Goal: Navigation & Orientation: Find specific page/section

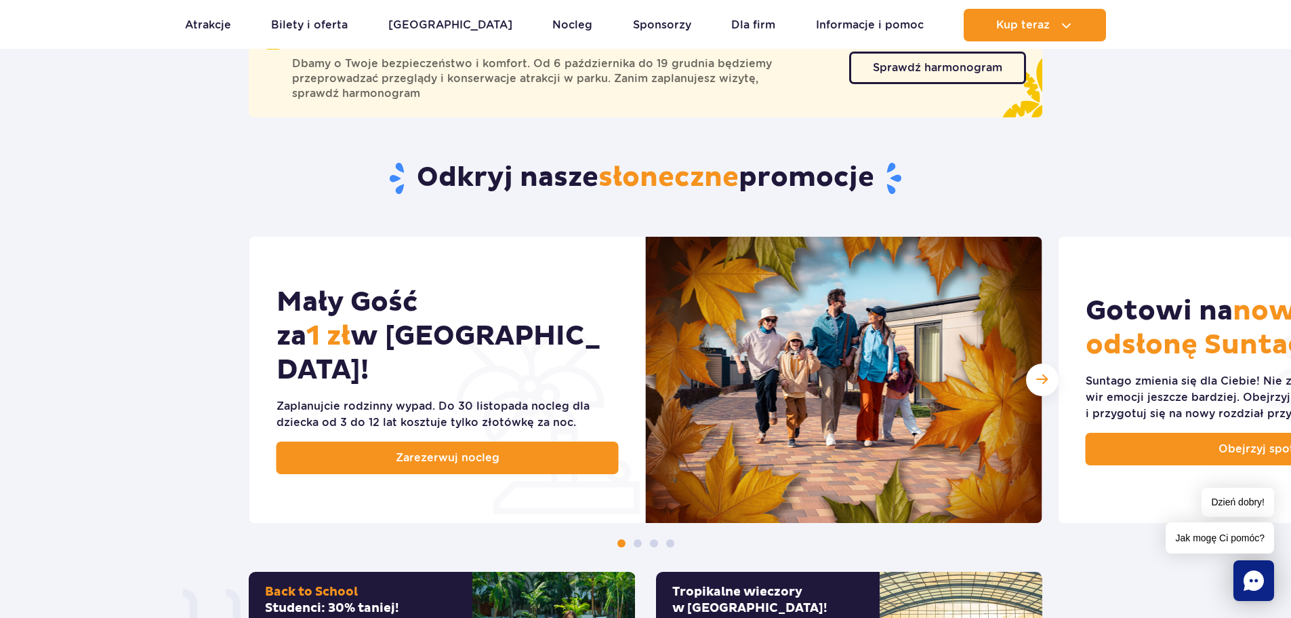
scroll to position [475, 0]
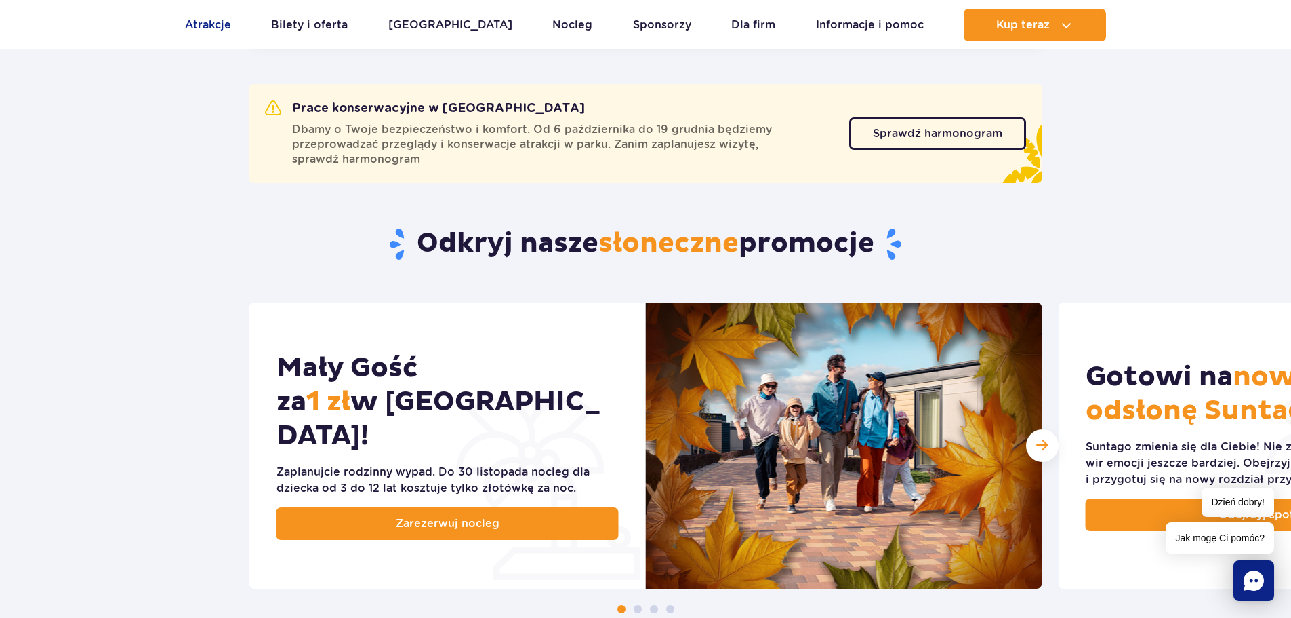
click at [218, 26] on link "Atrakcje" at bounding box center [208, 25] width 46 height 33
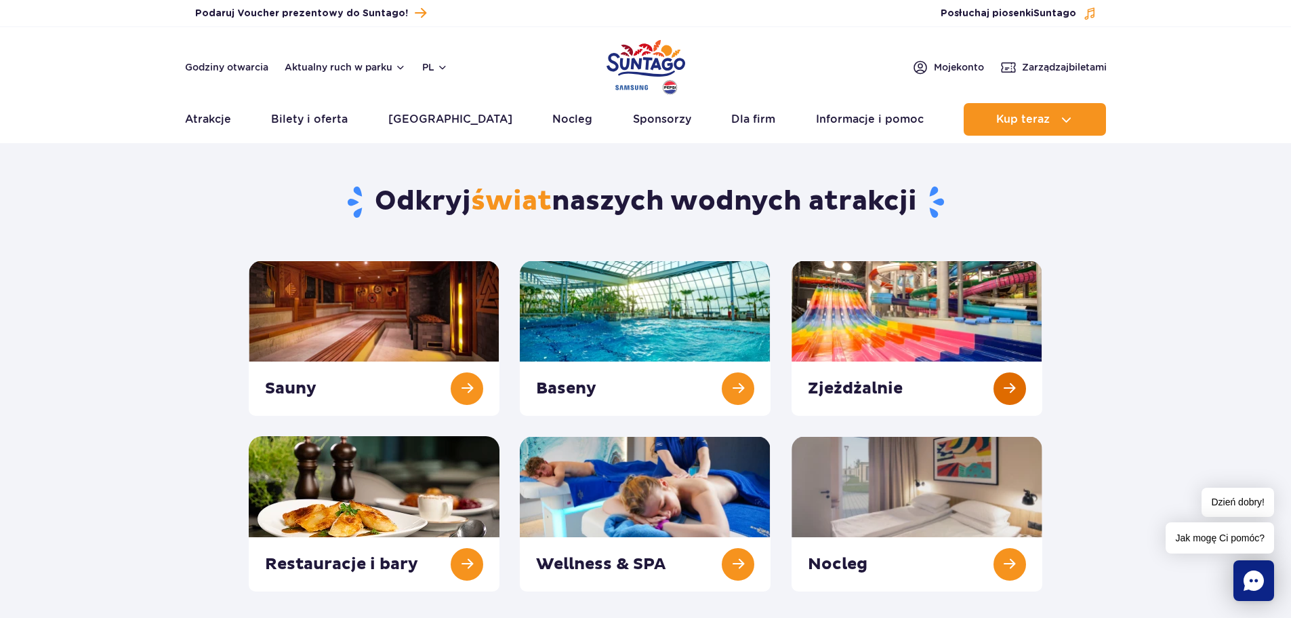
click at [967, 334] on link at bounding box center [917, 337] width 251 height 155
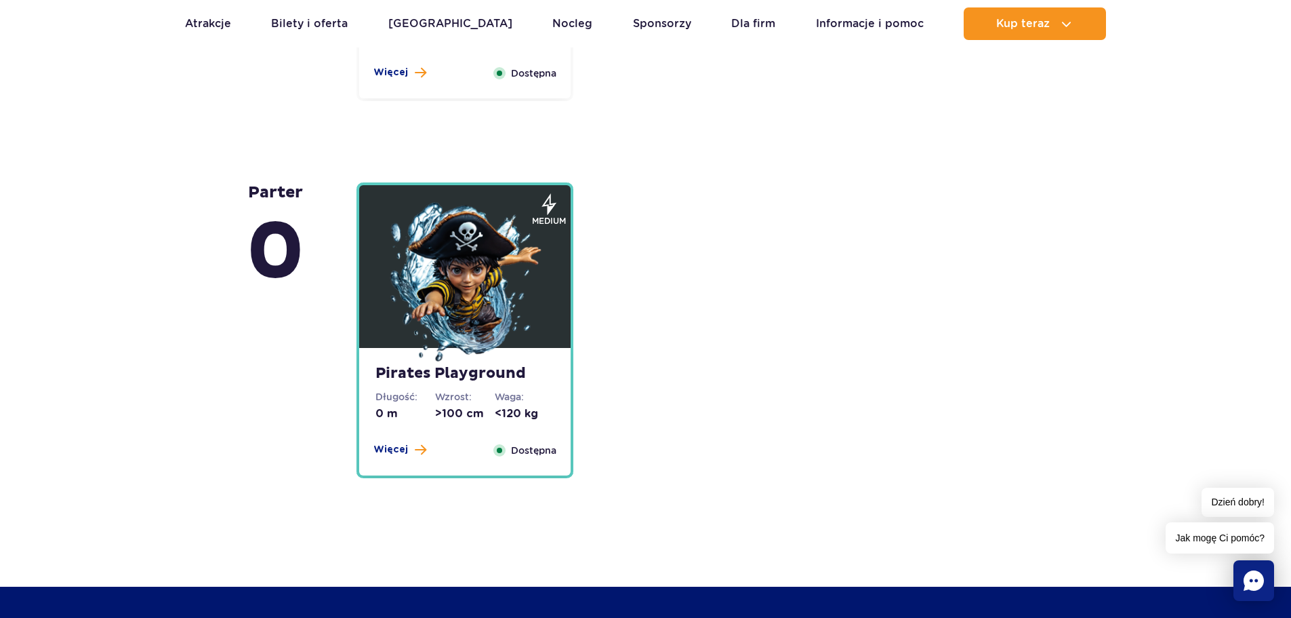
scroll to position [3390, 0]
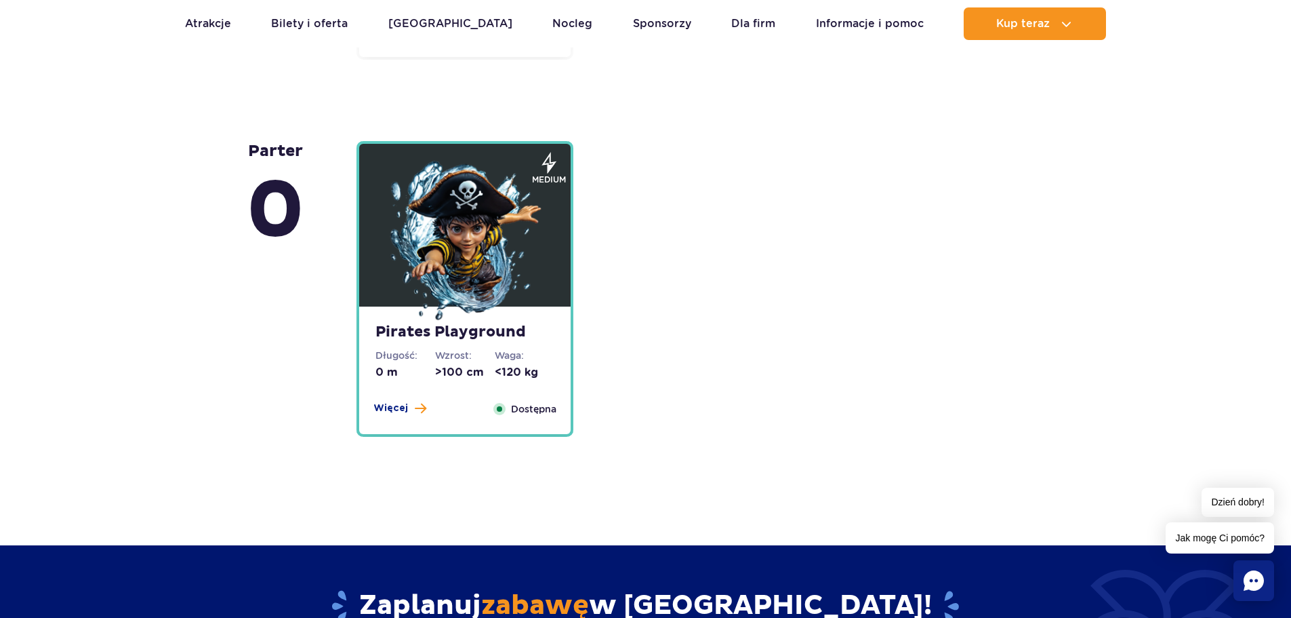
click at [517, 338] on strong "Pirates Playground" at bounding box center [465, 332] width 179 height 19
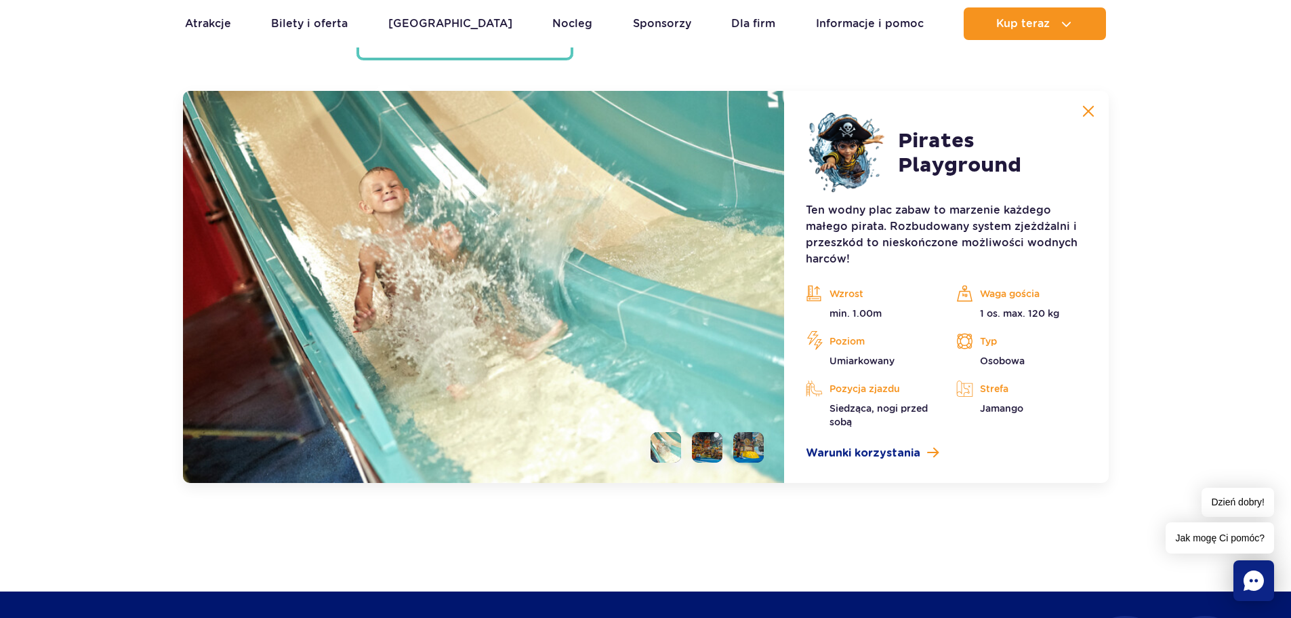
scroll to position [3775, 0]
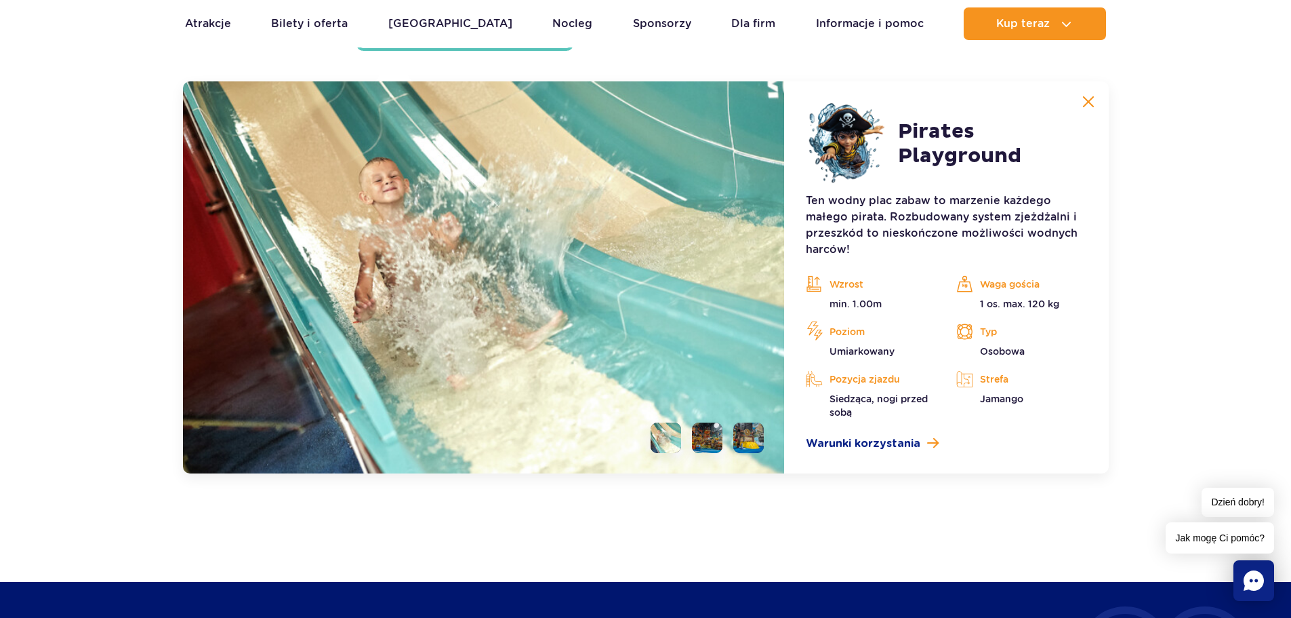
click at [708, 449] on li at bounding box center [707, 437] width 31 height 31
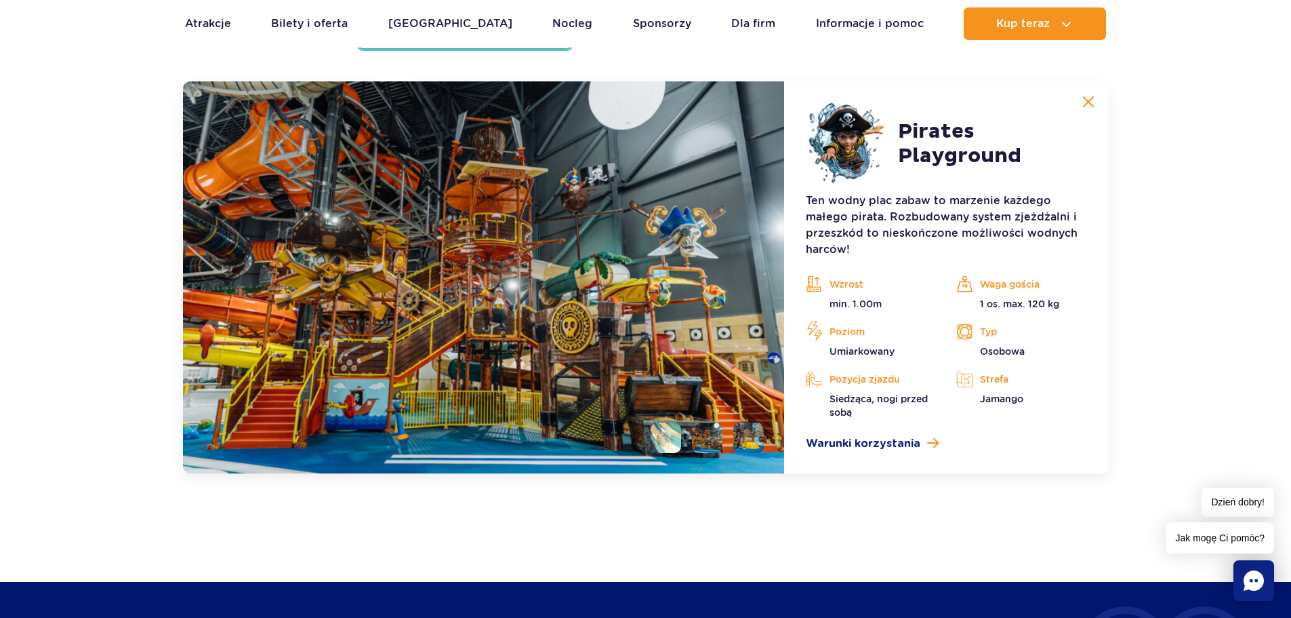
click at [757, 447] on li at bounding box center [748, 437] width 31 height 31
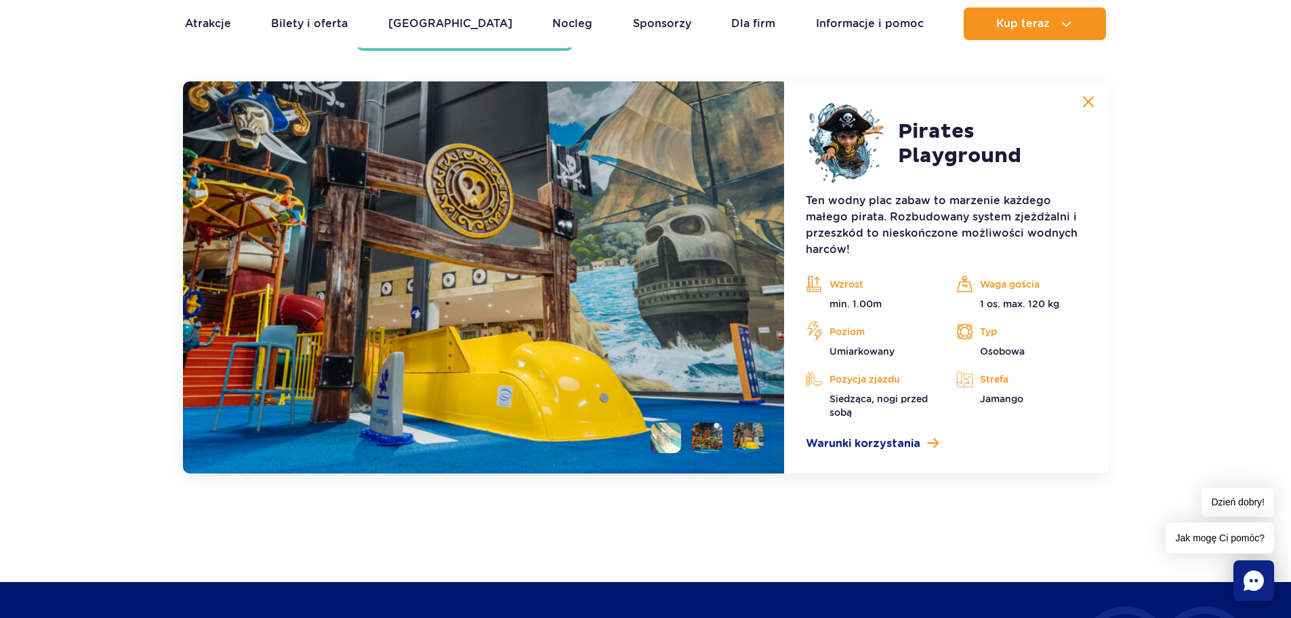
click at [716, 443] on li at bounding box center [707, 437] width 31 height 31
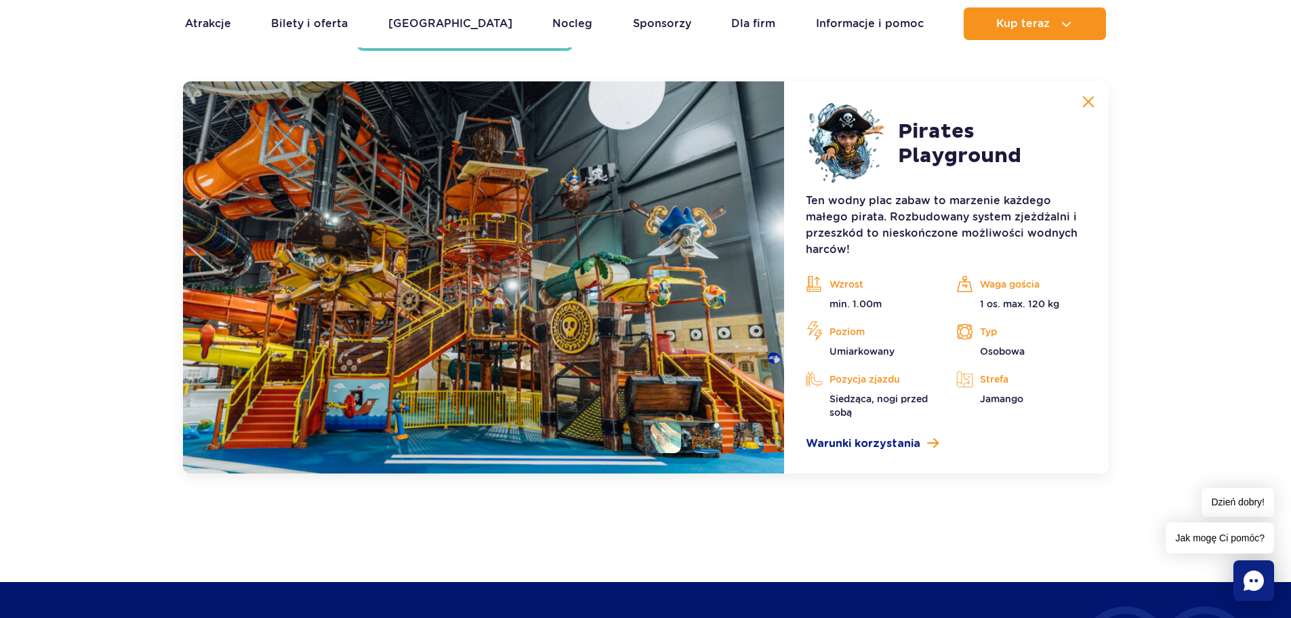
click at [671, 443] on li at bounding box center [666, 437] width 31 height 31
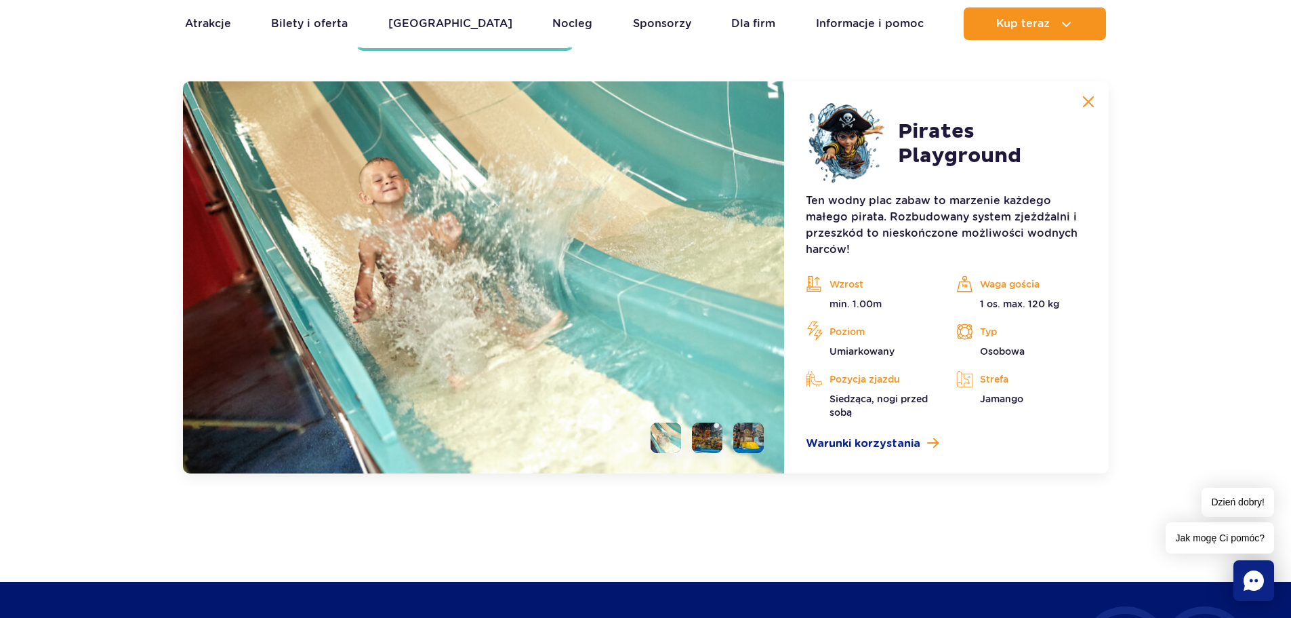
click at [706, 443] on li at bounding box center [707, 437] width 31 height 31
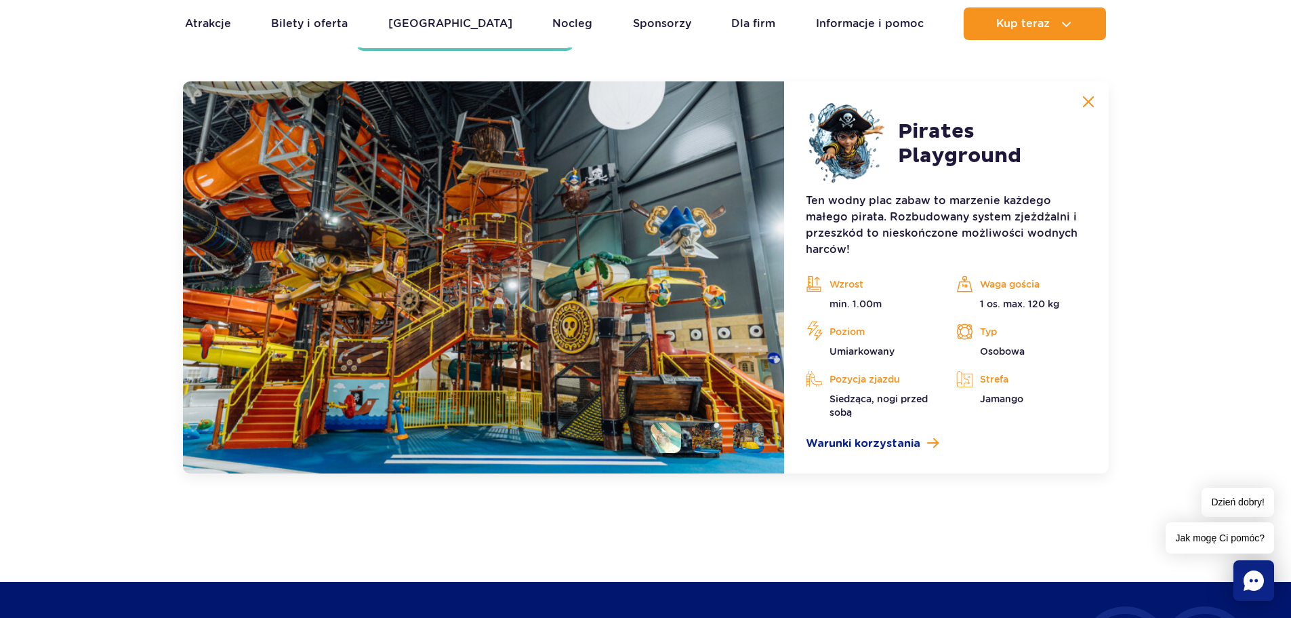
click at [1089, 100] on img at bounding box center [1089, 102] width 12 height 12
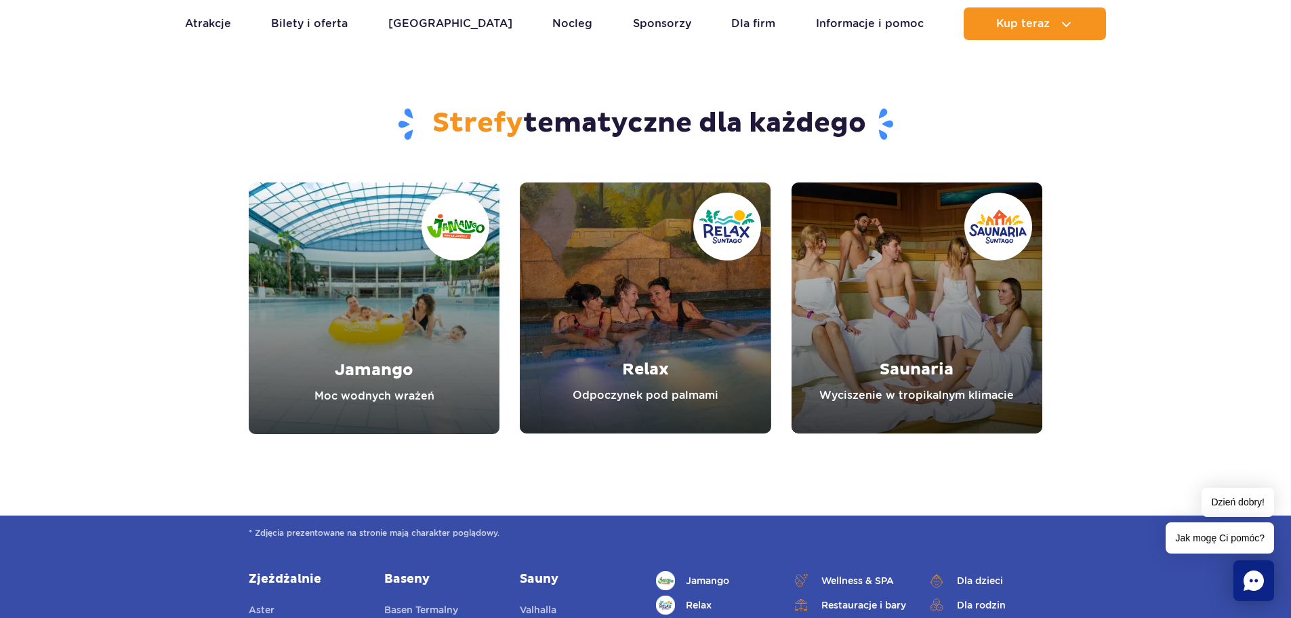
scroll to position [4724, 0]
